Goal: Use online tool/utility: Utilize a website feature to perform a specific function

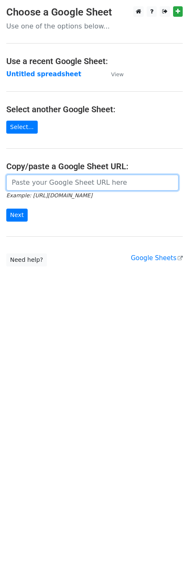
drag, startPoint x: 28, startPoint y: 184, endPoint x: 29, endPoint y: 191, distance: 7.6
click at [28, 184] on input "url" at bounding box center [92, 183] width 172 height 16
paste input "https://docs.google.com/spreadsheets/d/1GNGXe5sjkjB2FEsww6HN7ZjyIhFa51NleFqnIFz…"
type input "https://docs.google.com/spreadsheets/d/1GNGXe5sjkjB2FEsww6HN7ZjyIhFa51NleFqnIFz…"
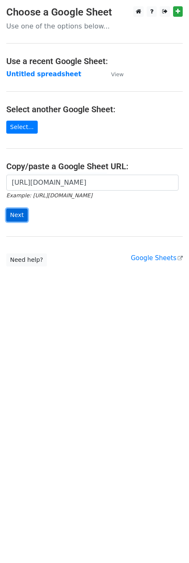
click at [14, 218] on input "Next" at bounding box center [16, 215] width 21 height 13
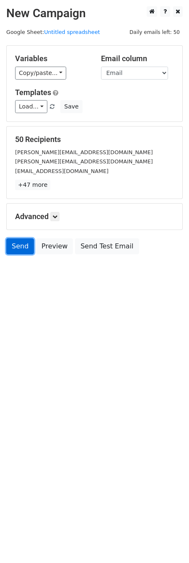
click at [18, 246] on link "Send" at bounding box center [20, 246] width 28 height 16
